Goal: Task Accomplishment & Management: Use online tool/utility

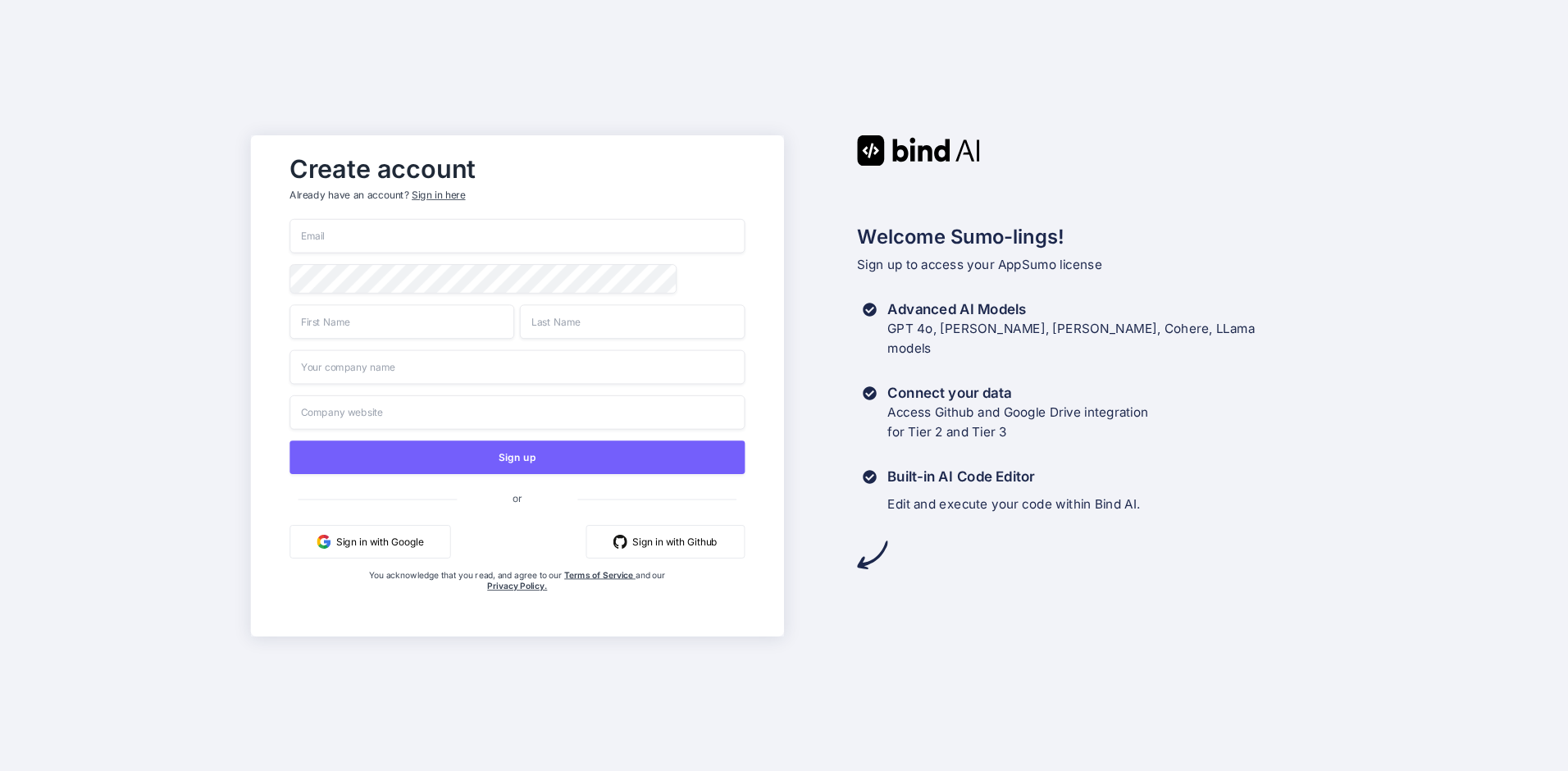
click at [409, 543] on button "Sign in with Google" at bounding box center [370, 541] width 160 height 34
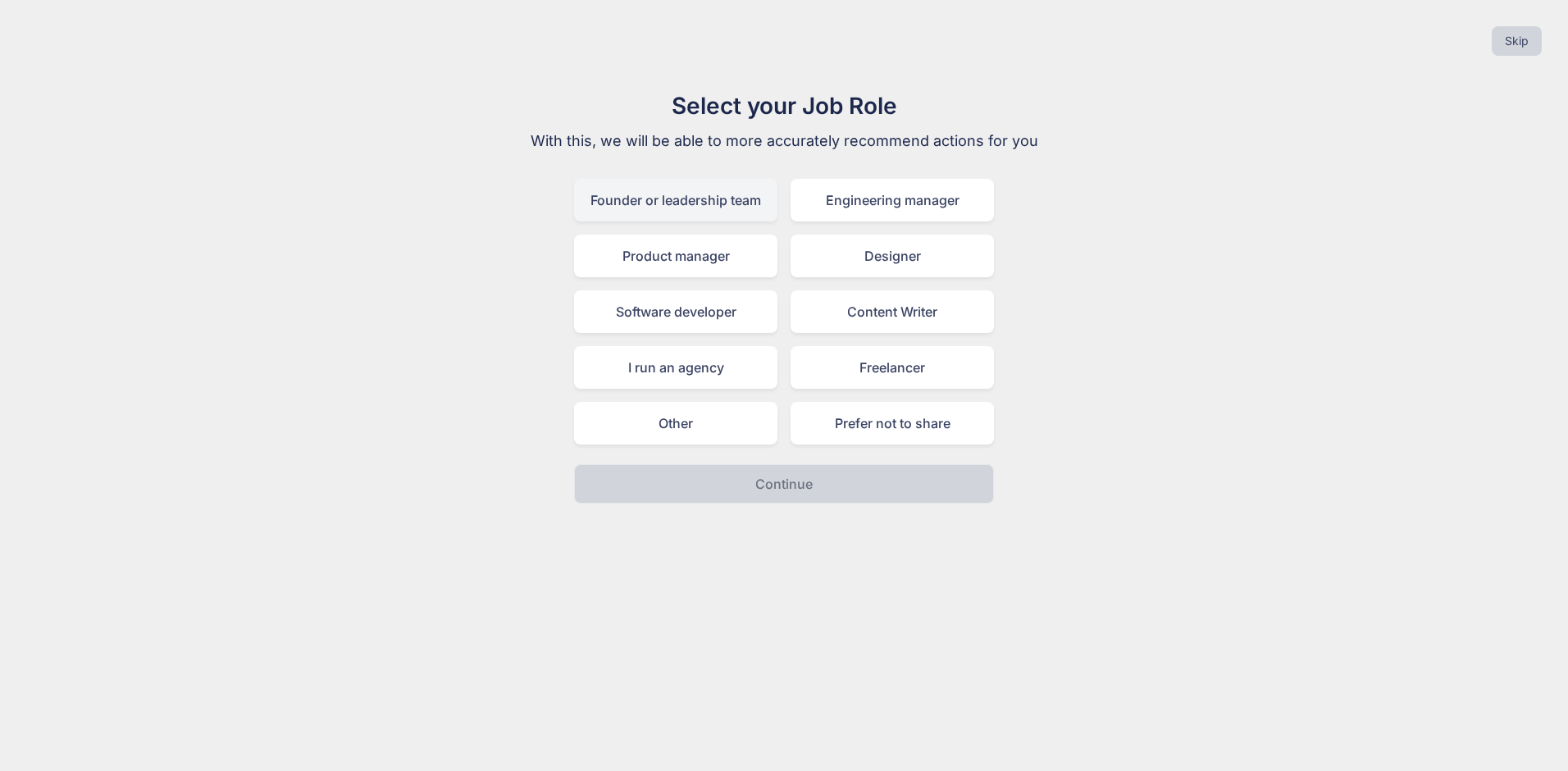
click at [679, 203] on div "Founder or leadership team" at bounding box center [676, 200] width 204 height 42
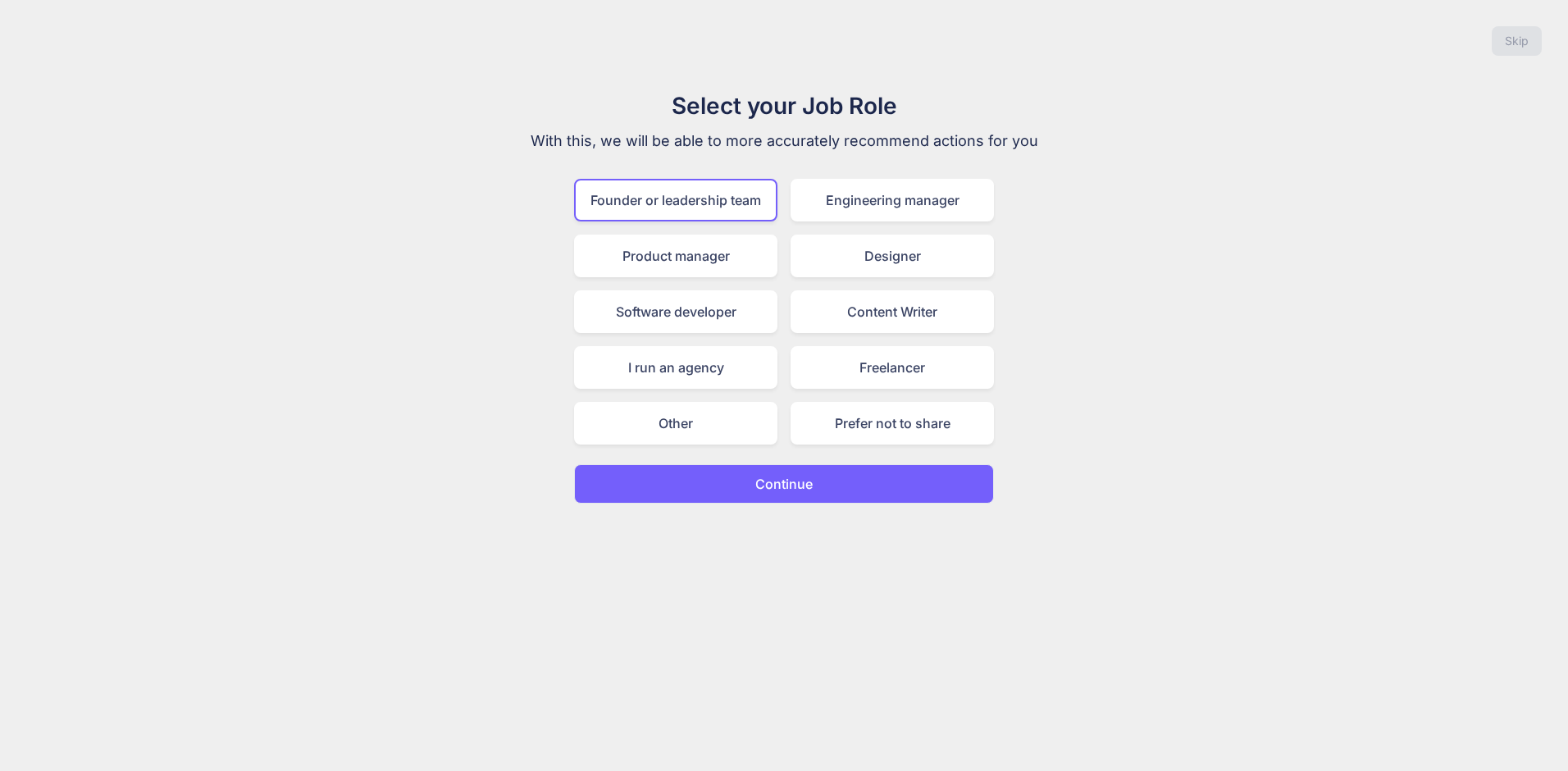
click at [819, 481] on button "Continue" at bounding box center [784, 484] width 420 height 39
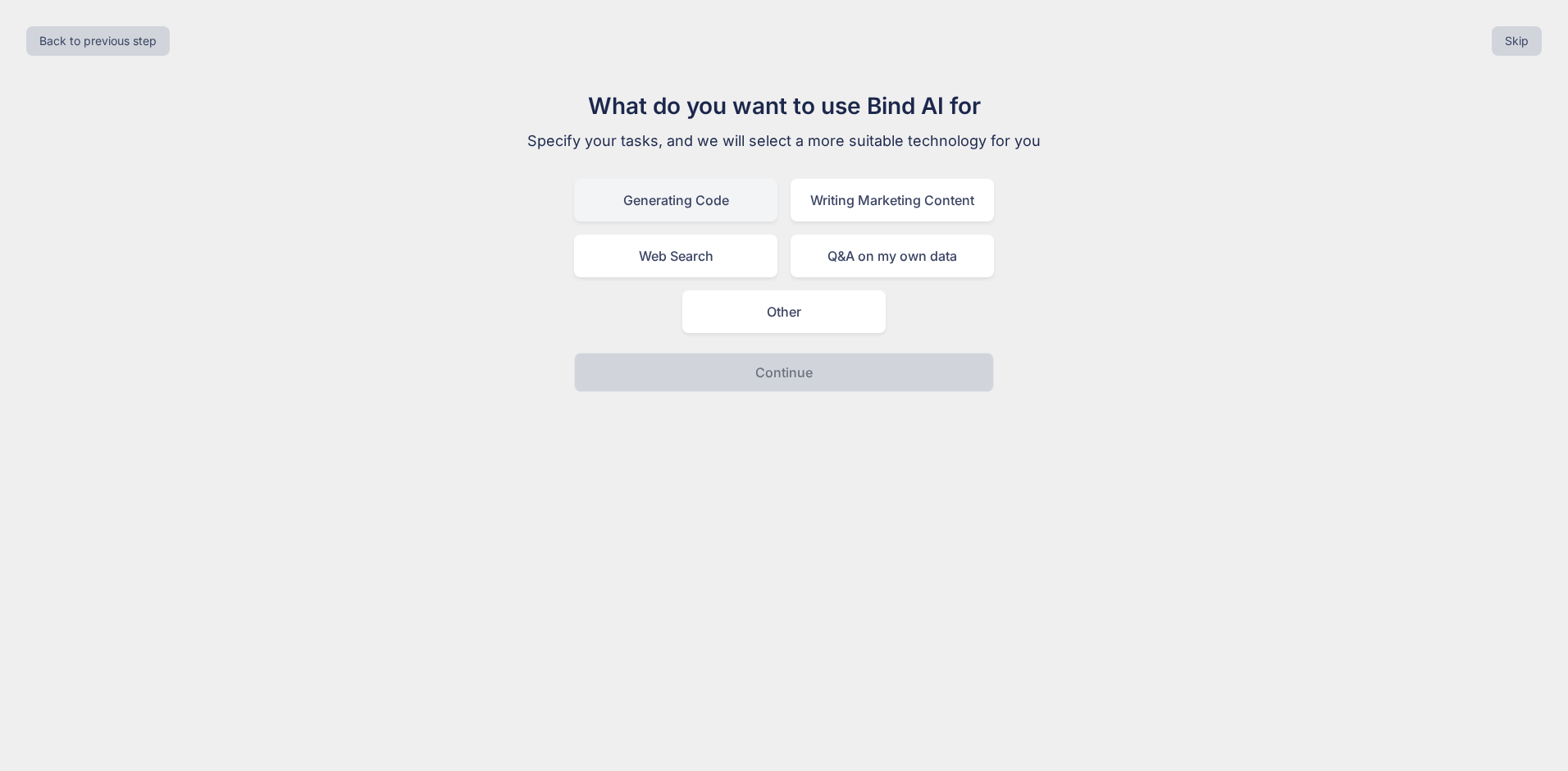
click at [713, 205] on div "Generating Code" at bounding box center [676, 200] width 204 height 42
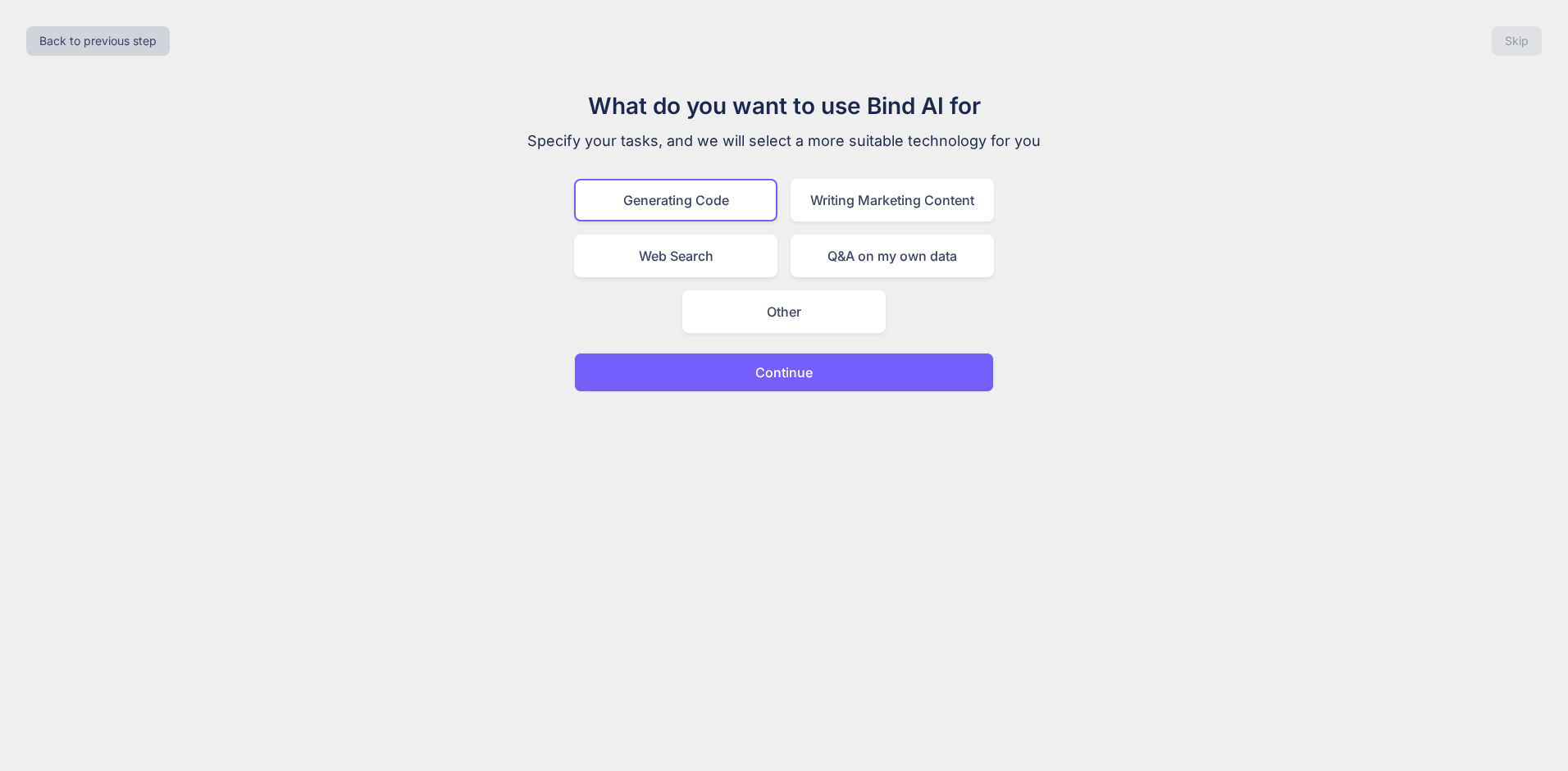
click at [861, 372] on button "Continue" at bounding box center [784, 372] width 420 height 39
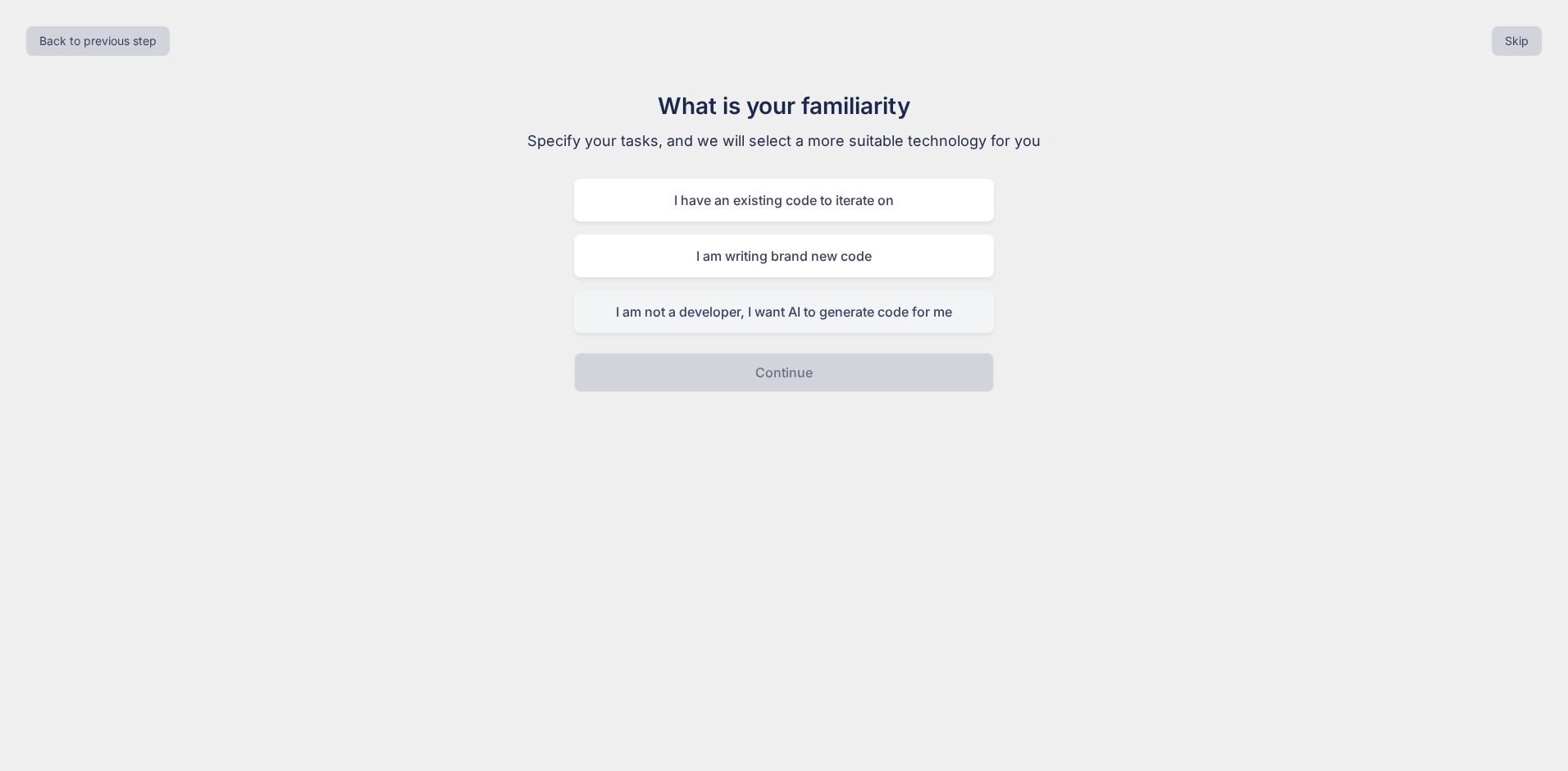
drag, startPoint x: 838, startPoint y: 315, endPoint x: 857, endPoint y: 327, distance: 22.5
click at [841, 318] on div "I am not a developer, I want AI to generate code for me" at bounding box center [784, 312] width 420 height 42
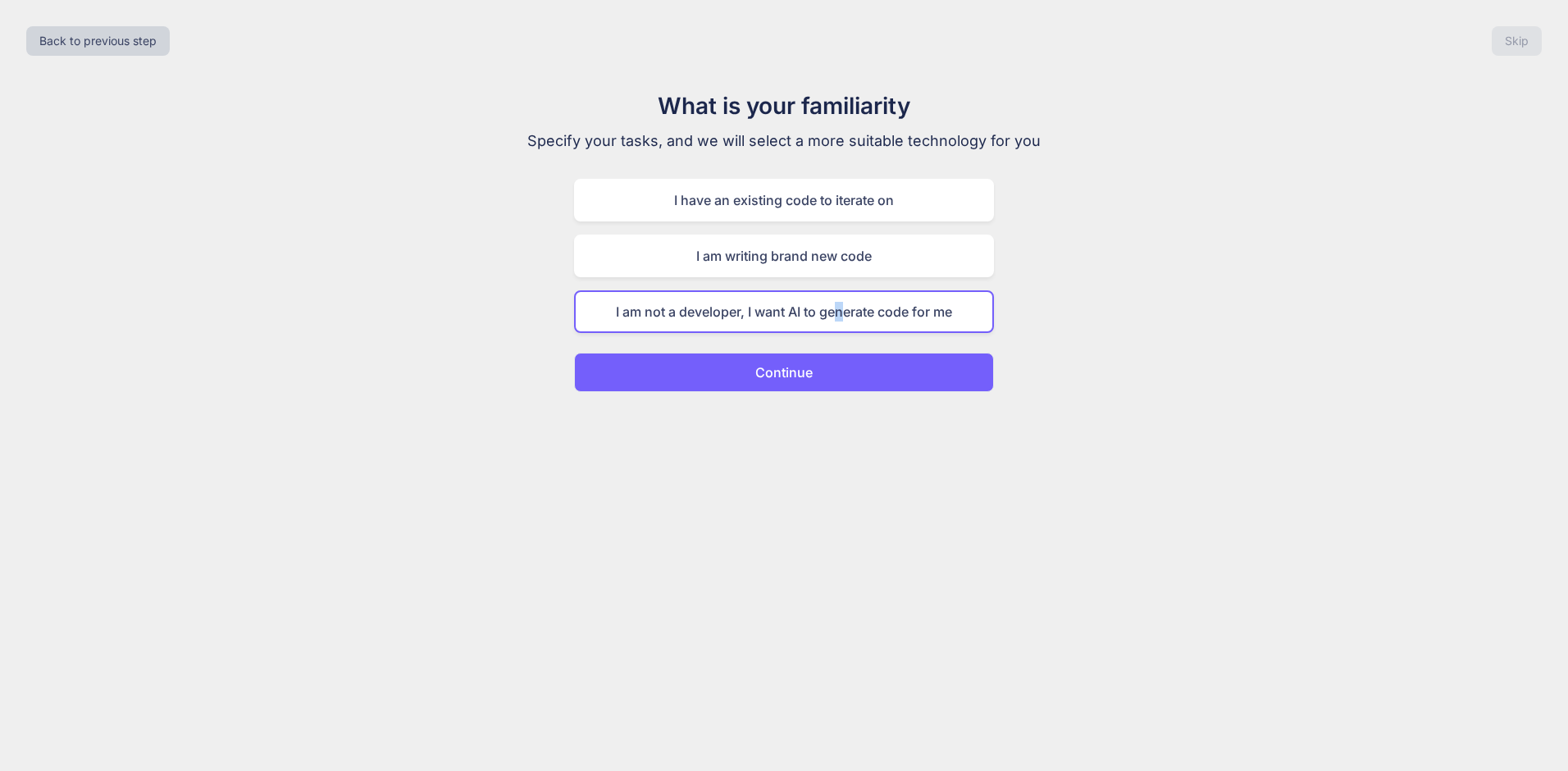
click at [896, 372] on button "Continue" at bounding box center [784, 372] width 420 height 39
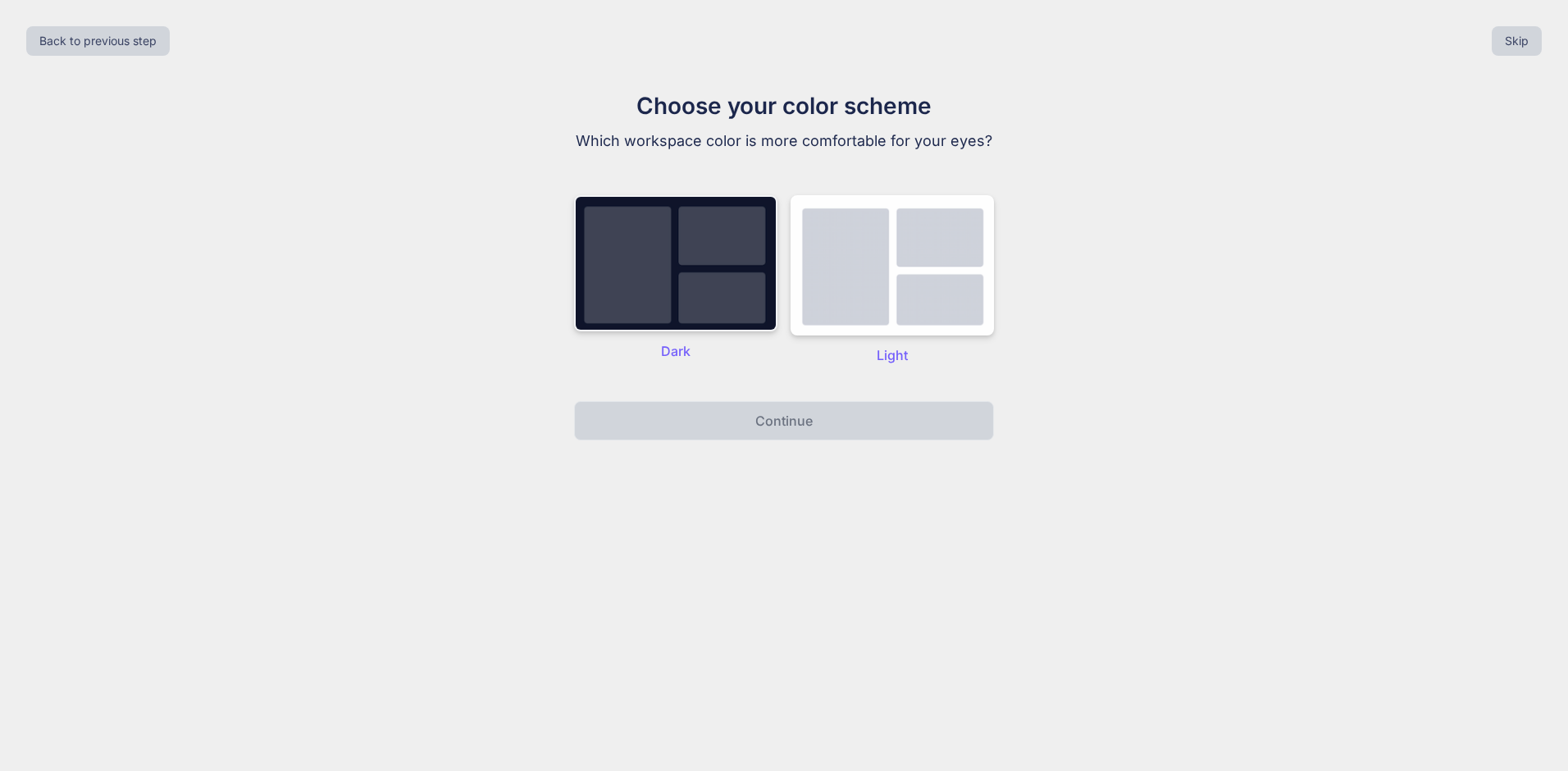
click at [688, 282] on img at bounding box center [676, 263] width 204 height 136
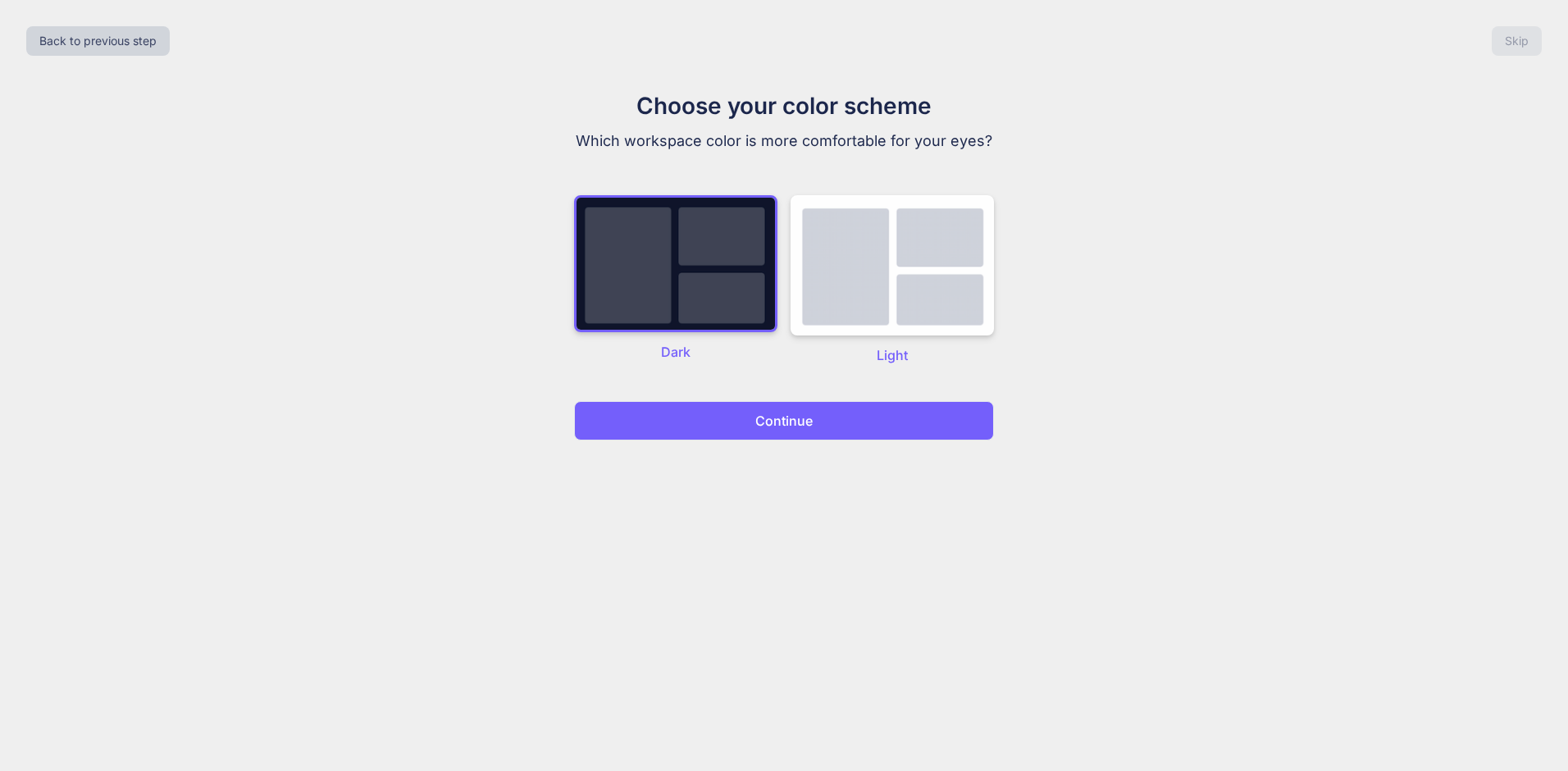
click at [829, 425] on button "Continue" at bounding box center [784, 420] width 420 height 39
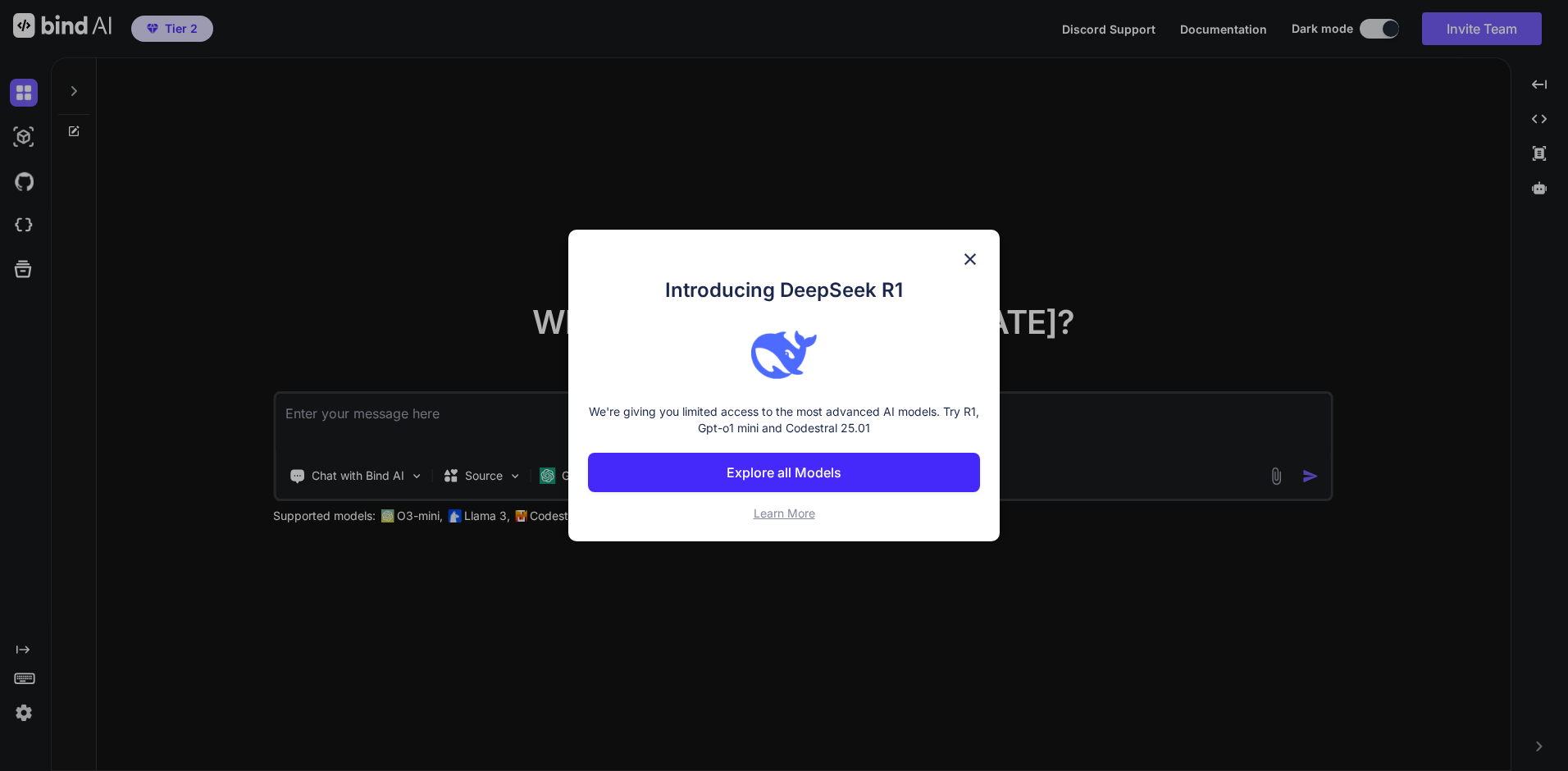
click at [853, 468] on button "Explore all Models" at bounding box center [784, 472] width 392 height 39
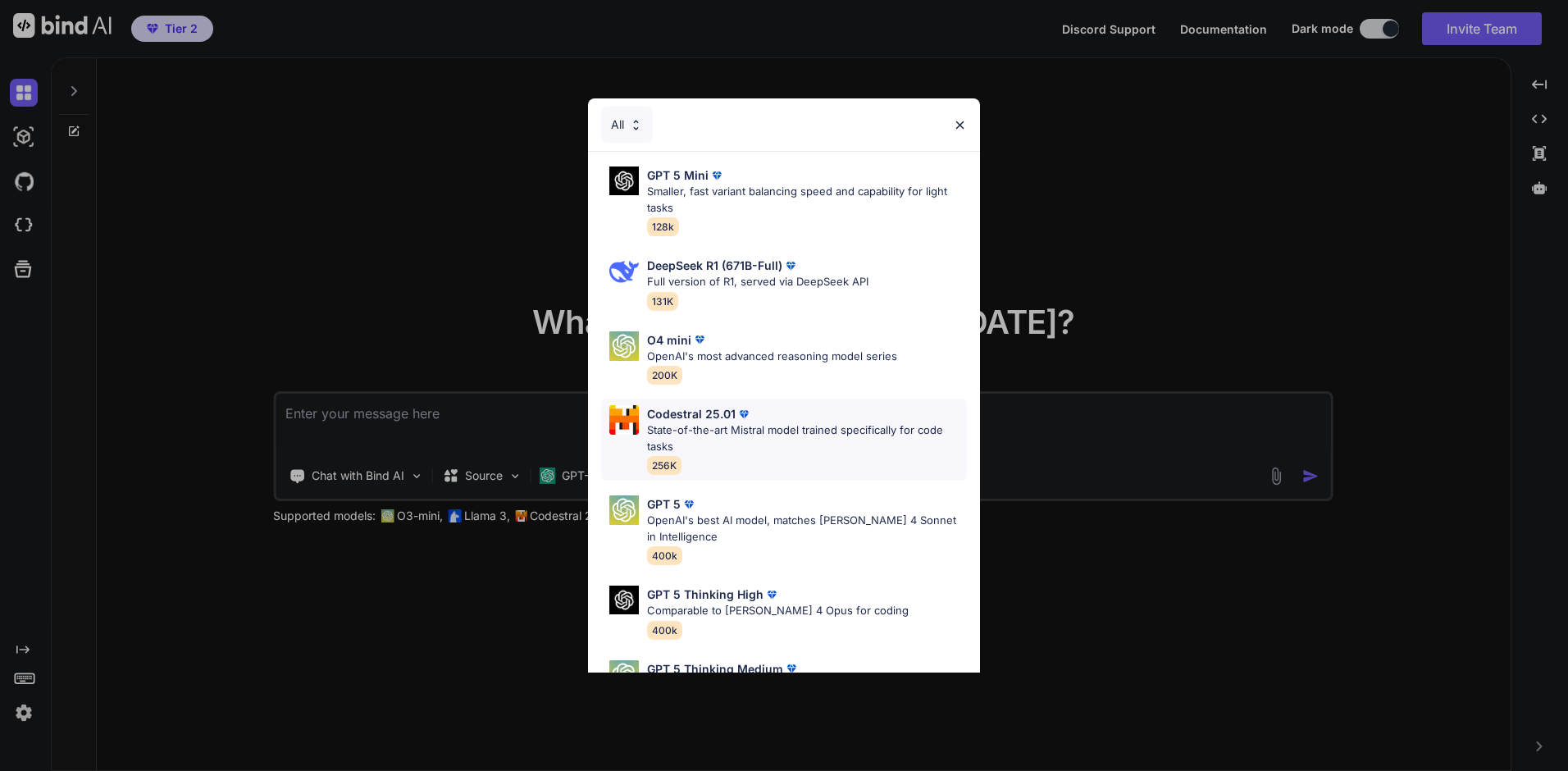
click at [795, 462] on div "Codestral 25.01 State-of-the-art Mistral model trained specifically for code ta…" at bounding box center [806, 439] width 320 height 69
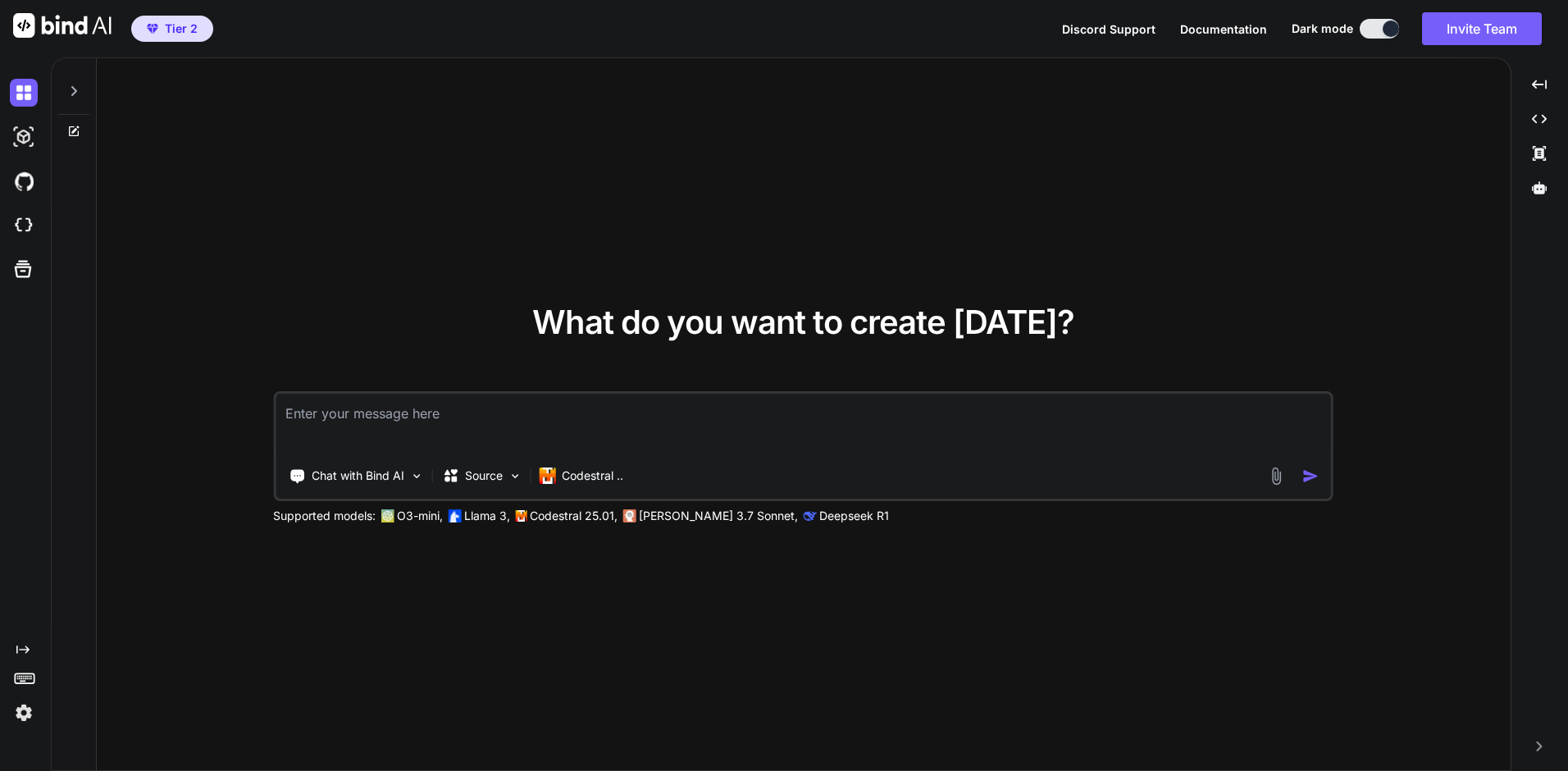
click at [1009, 205] on div "What do you want to create [DATE]? Chat with Bind AI Source Codestral .. Suppor…" at bounding box center [803, 415] width 1413 height 713
click at [368, 157] on div "What do you want to create [DATE]? Chat with Bind AI Source Codestral .. Suppor…" at bounding box center [803, 415] width 1413 height 713
click at [30, 650] on div "Created with Pixso." at bounding box center [27, 649] width 35 height 13
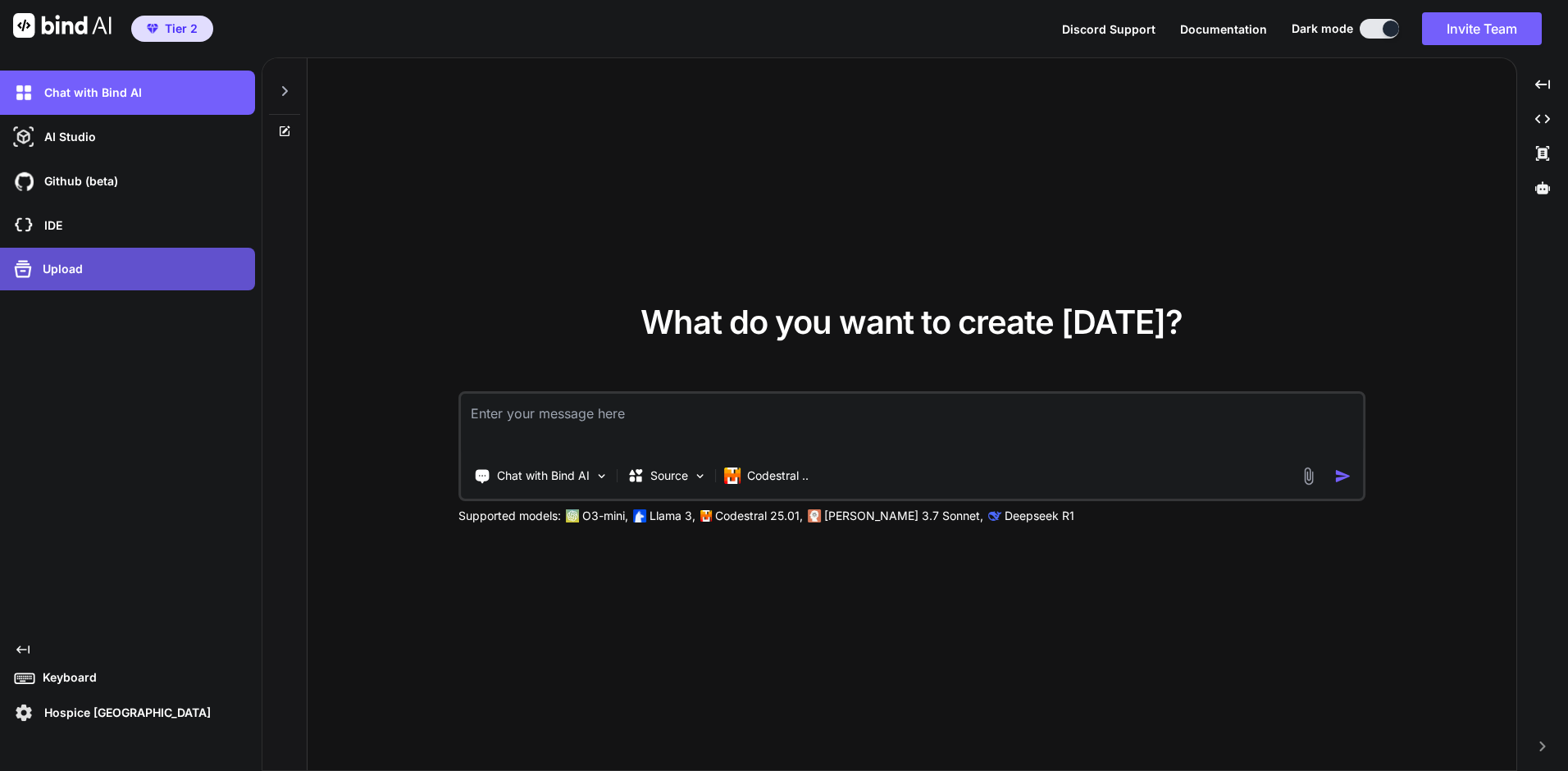
click at [83, 276] on div "Upload" at bounding box center [132, 268] width 245 height 26
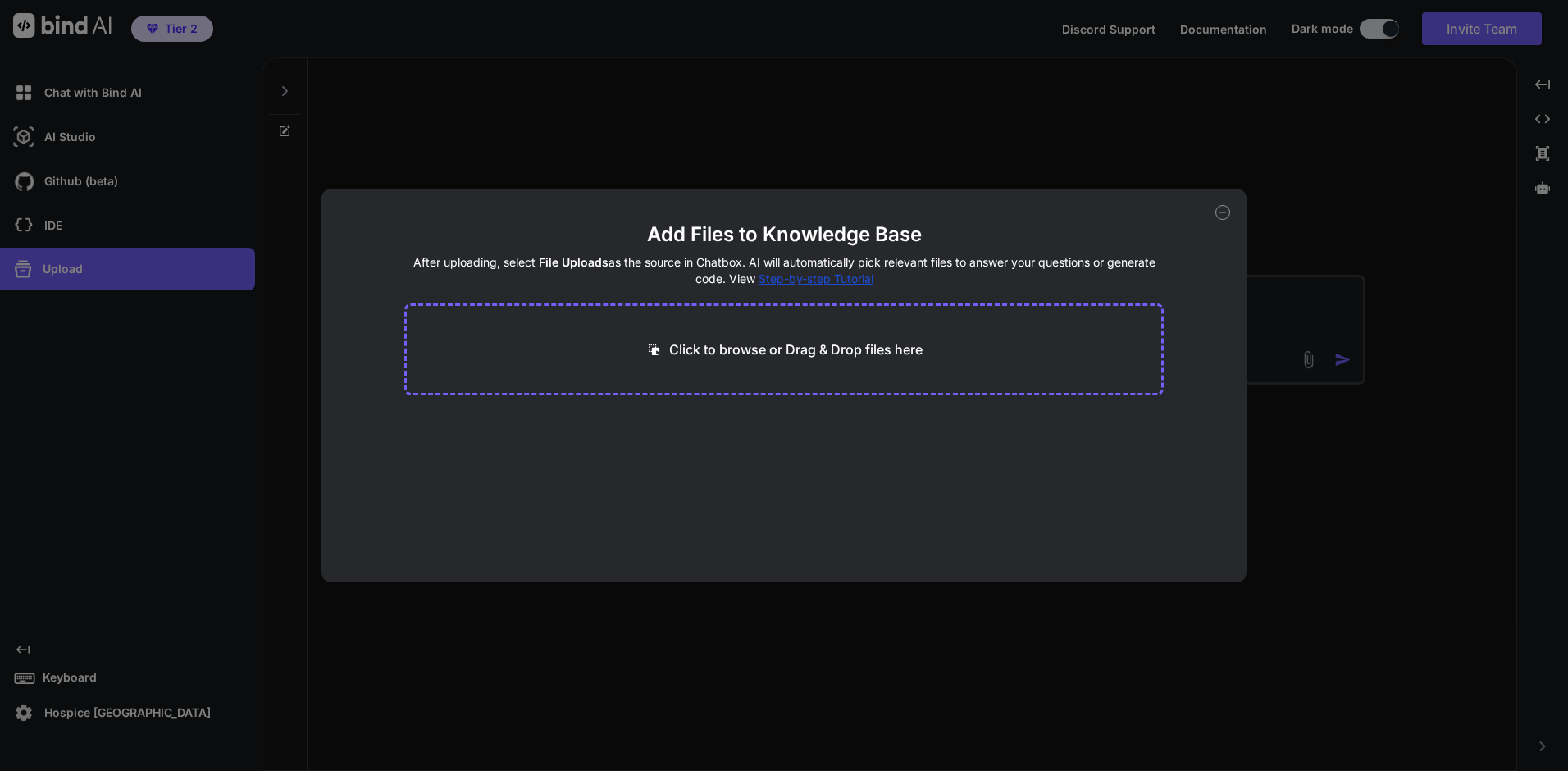
click at [41, 230] on div "Add Files to Knowledge Base After uploading, select File Uploads as the source …" at bounding box center [784, 386] width 1568 height 771
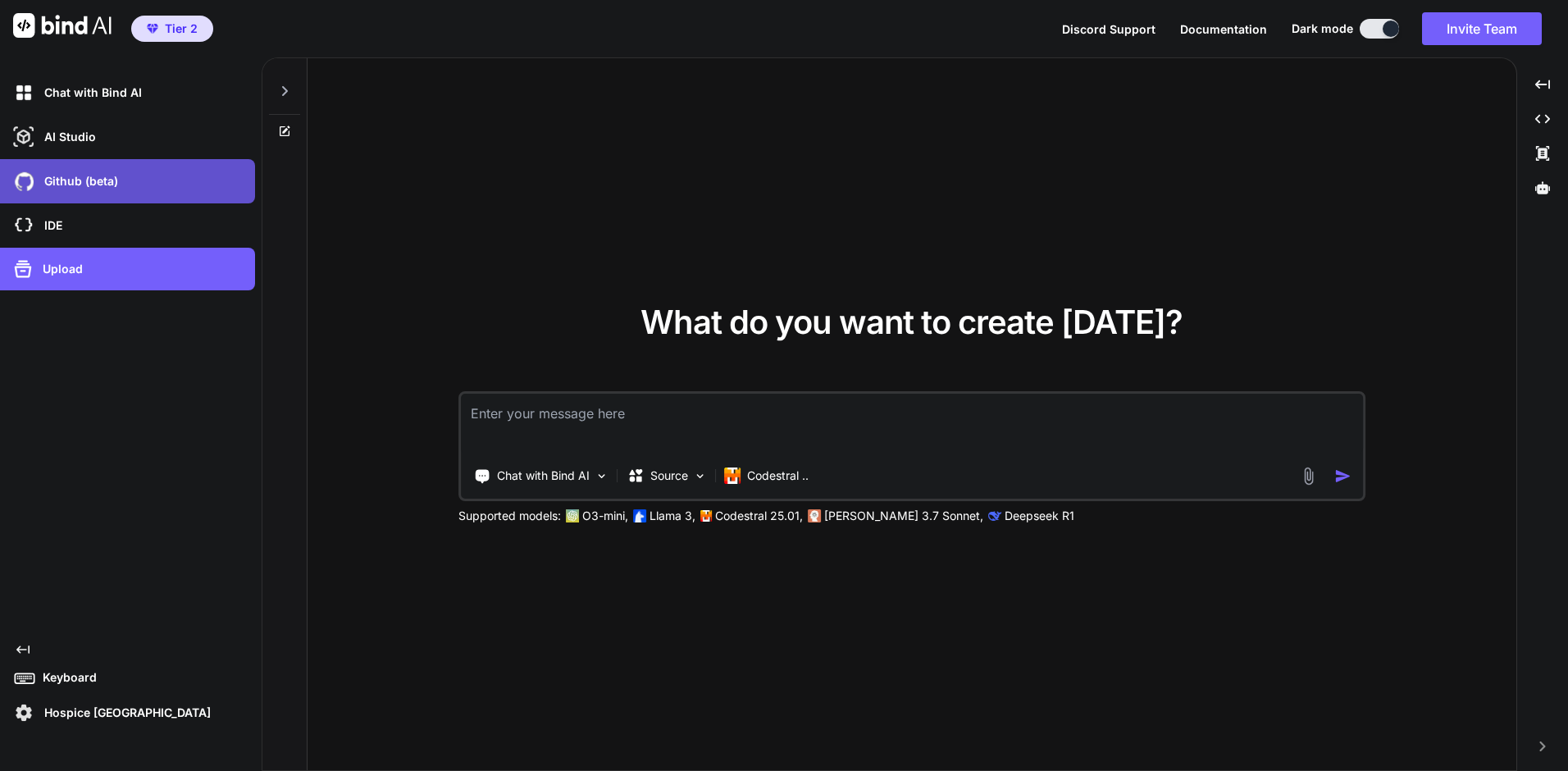
click at [59, 187] on p "Github (beta)" at bounding box center [77, 181] width 81 height 16
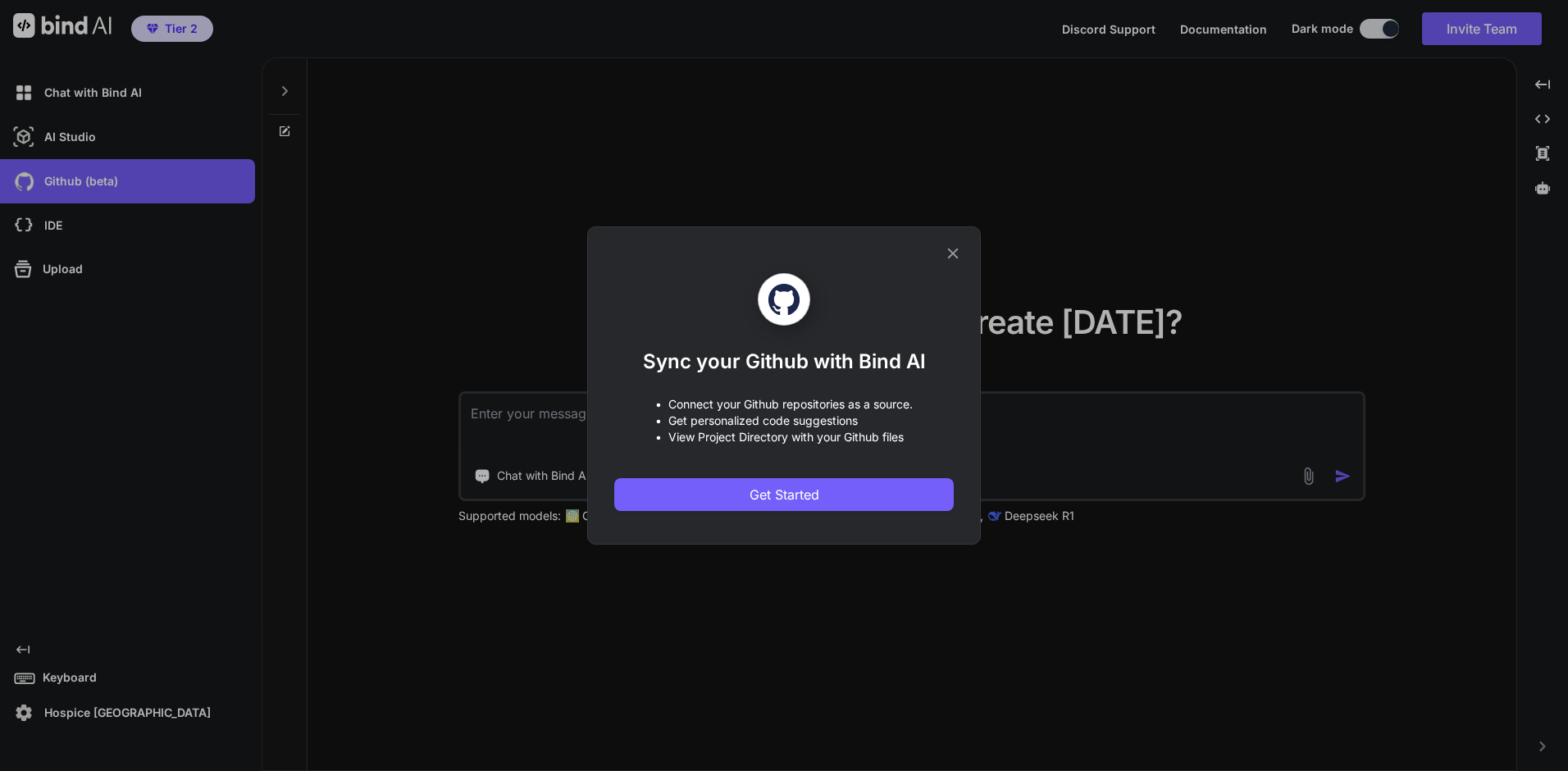
click at [950, 251] on icon at bounding box center [953, 254] width 11 height 11
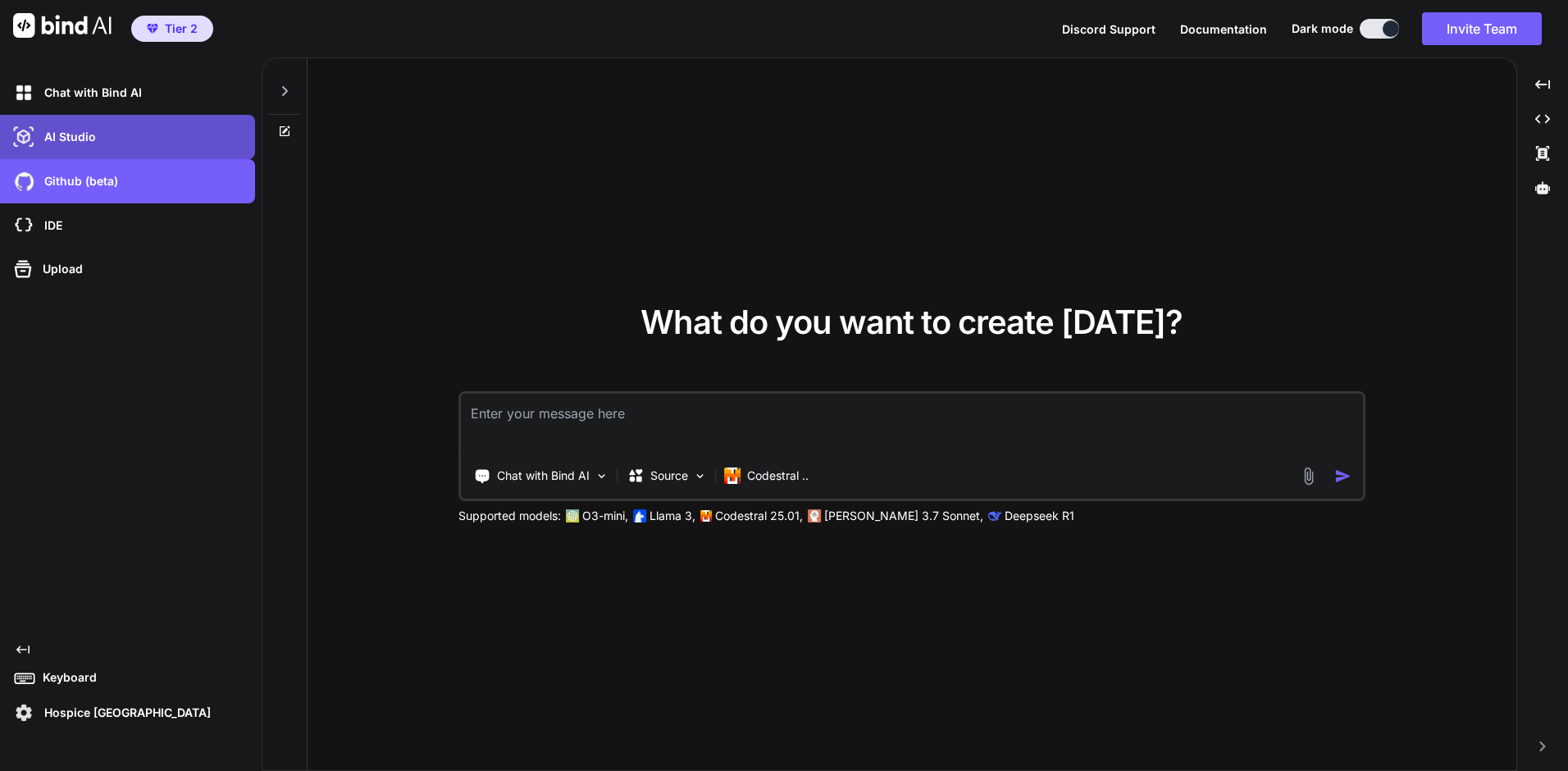
click at [80, 142] on p "AI Studio" at bounding box center [66, 137] width 59 height 16
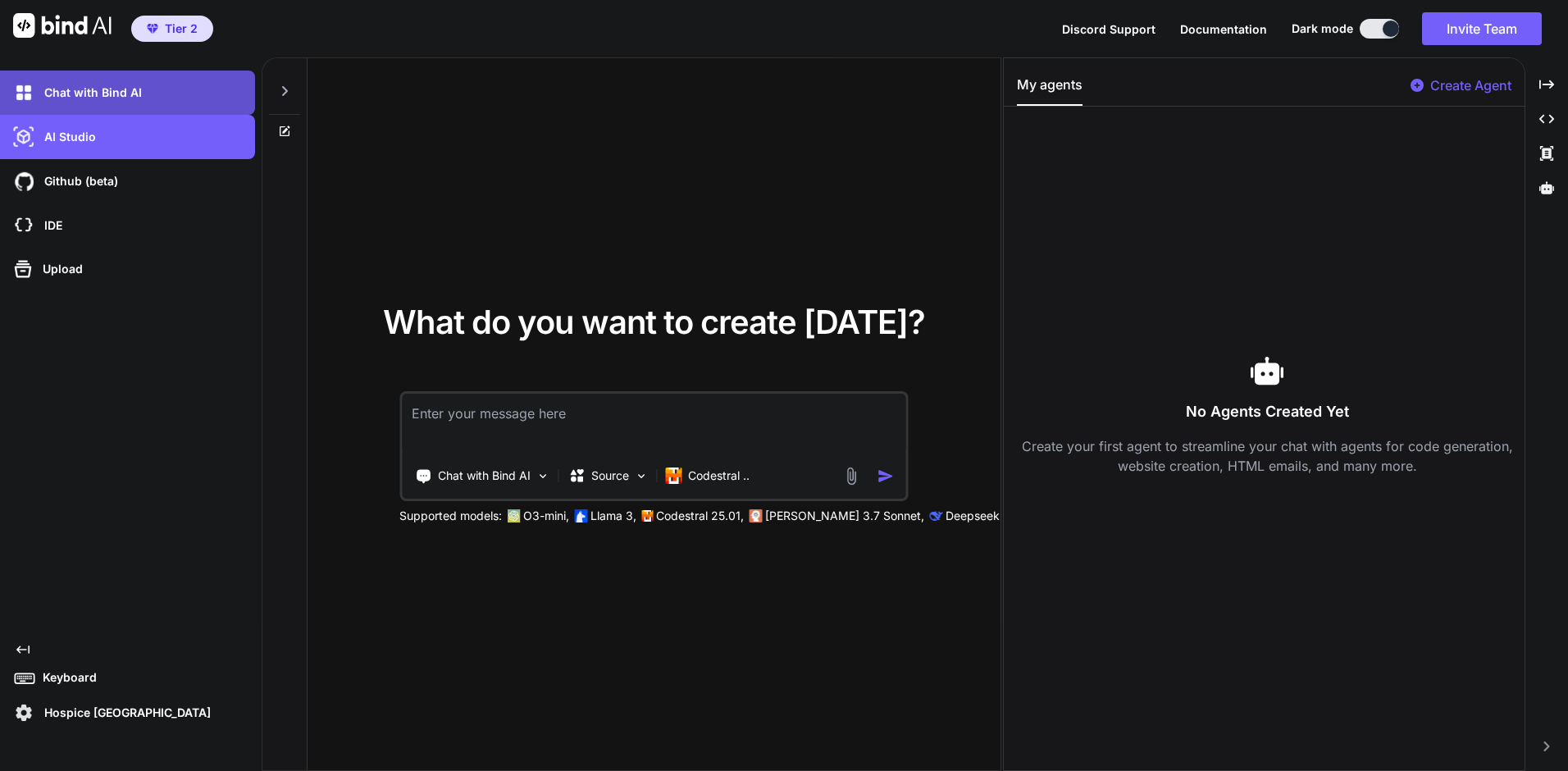
click at [100, 104] on div "Chat with Bind AI" at bounding box center [132, 93] width 245 height 28
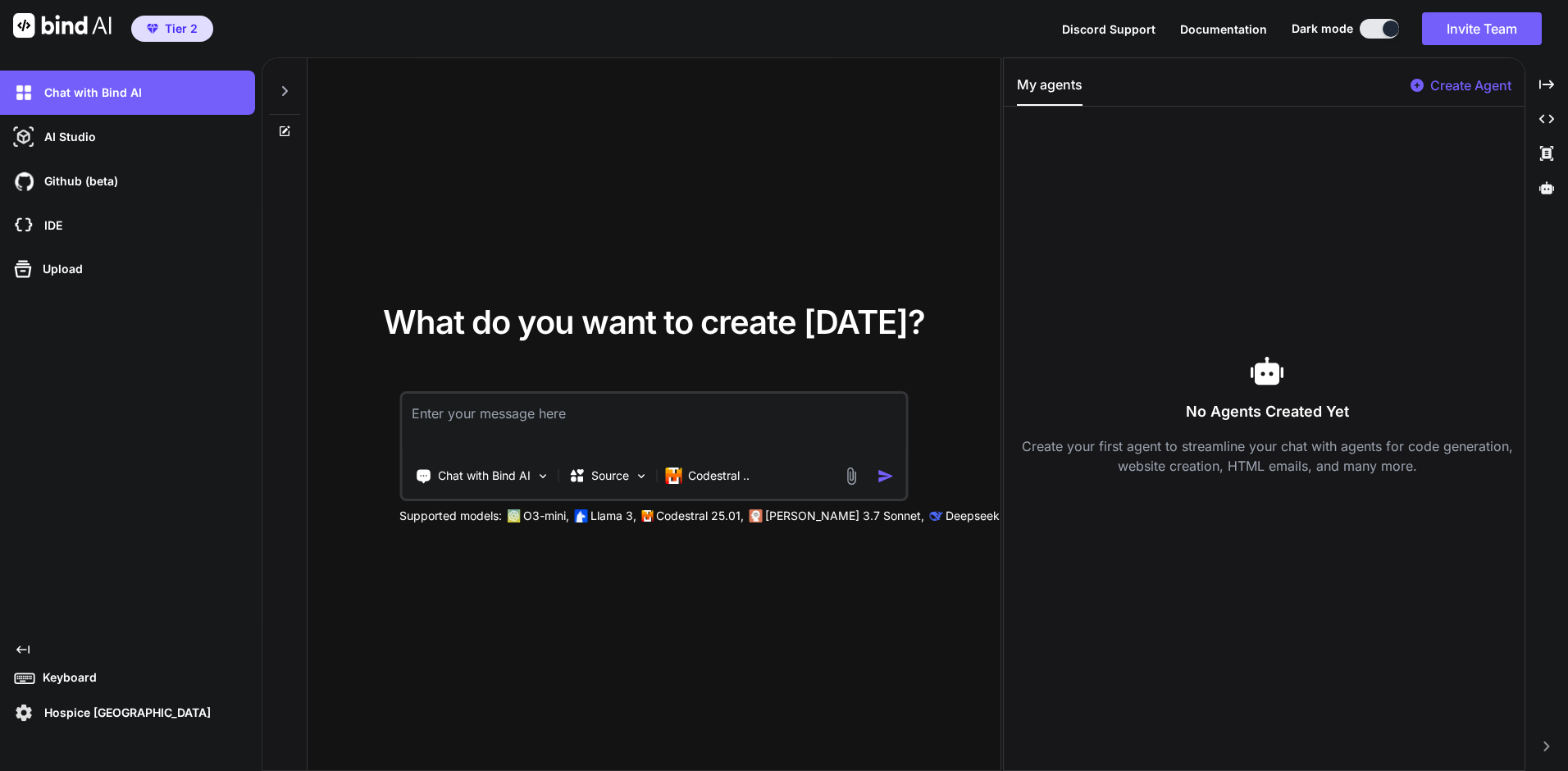
click at [168, 35] on span "Tier 2" at bounding box center [181, 28] width 33 height 16
click at [122, 709] on p "Hospice [GEOGRAPHIC_DATA]" at bounding box center [124, 712] width 173 height 16
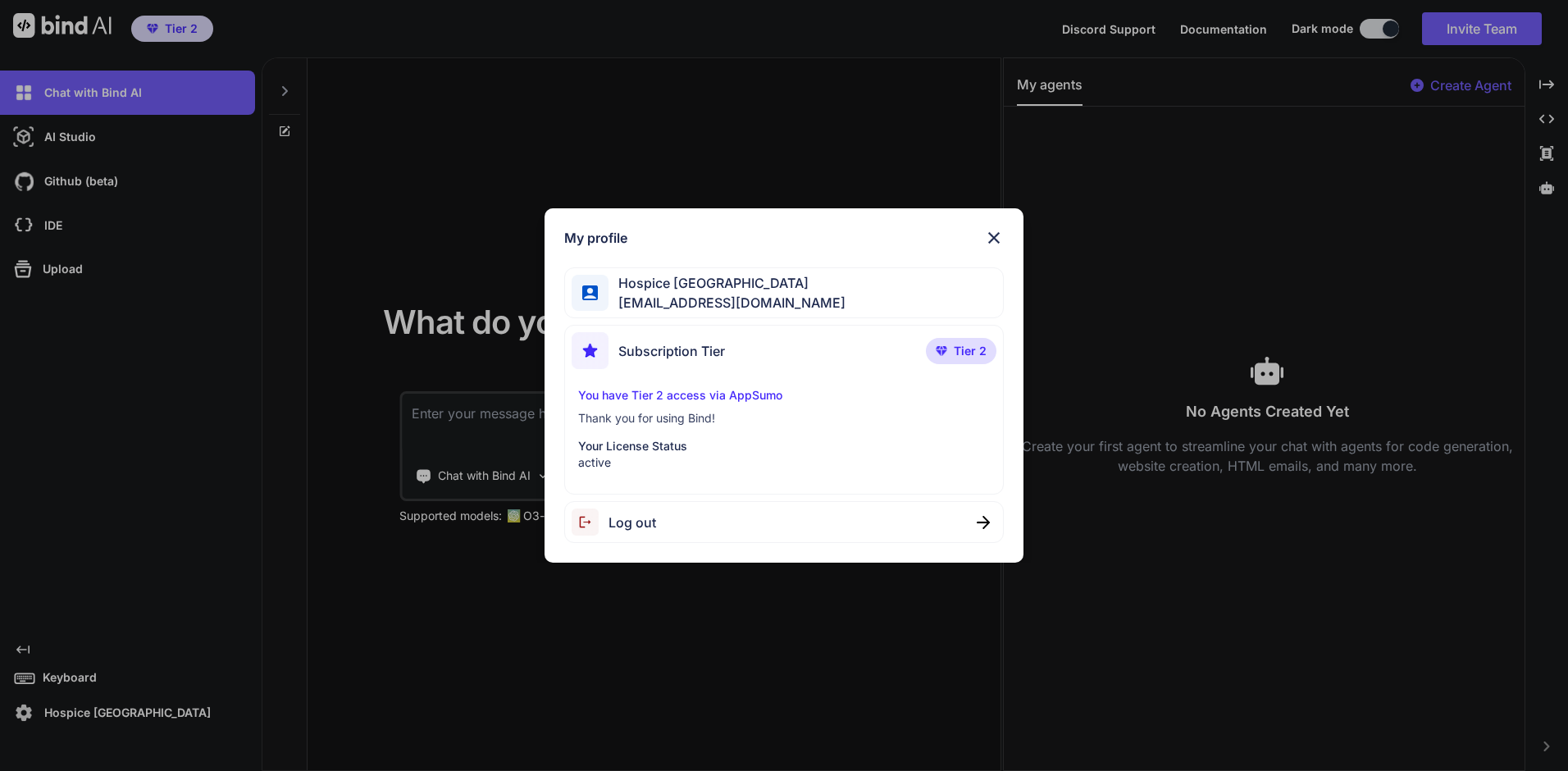
click at [1001, 235] on img at bounding box center [993, 238] width 20 height 20
